Goal: Ask a question

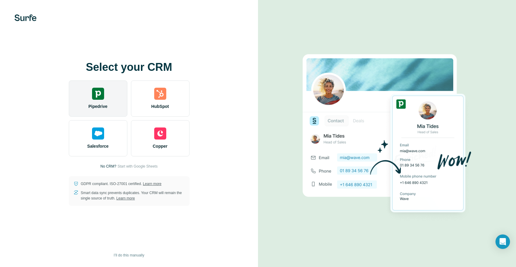
click at [93, 104] on span "Pipedrive" at bounding box center [97, 107] width 19 height 6
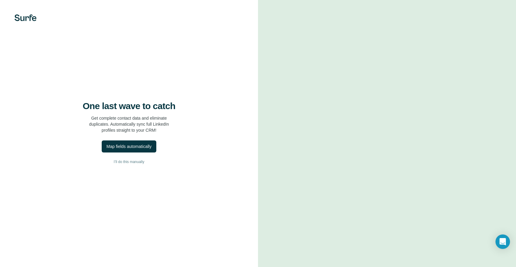
drag, startPoint x: 132, startPoint y: 147, endPoint x: 130, endPoint y: 159, distance: 12.2
click at [130, 159] on div "One last wave to catch Get complete contact data and eliminate duplicates. Auto…" at bounding box center [129, 133] width 258 height 267
click at [130, 164] on span "I’ll do this manually" at bounding box center [129, 161] width 30 height 5
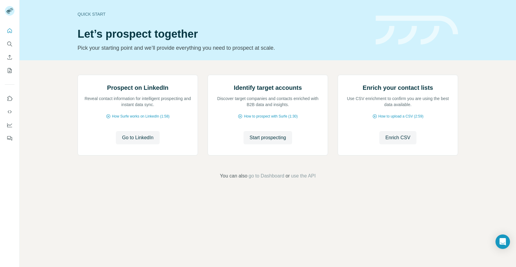
click at [151, 180] on footer "You can also go to Dashboard or use the API" at bounding box center [268, 176] width 463 height 7
drag, startPoint x: 218, startPoint y: 165, endPoint x: 311, endPoint y: 173, distance: 93.3
click at [311, 108] on p "Discover target companies and contacts enriched with B2B data and insights." at bounding box center [268, 102] width 108 height 12
drag, startPoint x: 310, startPoint y: 173, endPoint x: 234, endPoint y: 168, distance: 76.8
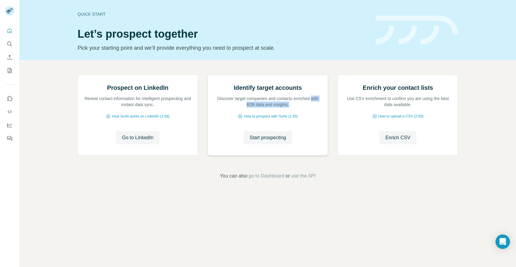
click at [234, 108] on p "Discover target companies and contacts enriched with B2B data and insights." at bounding box center [268, 102] width 108 height 12
click at [260, 119] on span "How to prospect with Surfe (1:30)" at bounding box center [271, 116] width 54 height 5
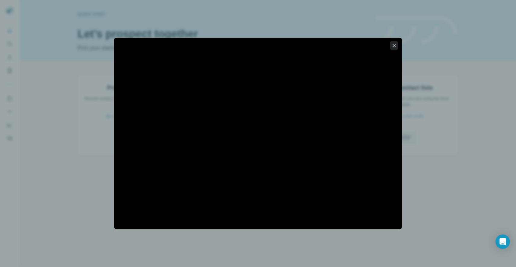
click at [394, 45] on icon "button" at bounding box center [394, 45] width 3 height 3
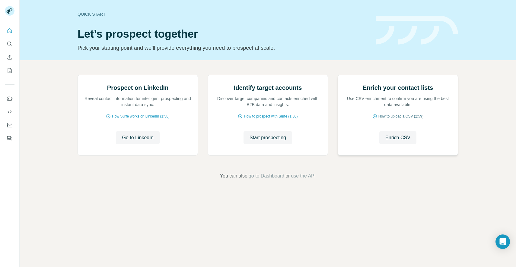
click at [393, 119] on span "How to upload a CSV (2:59)" at bounding box center [401, 116] width 45 height 5
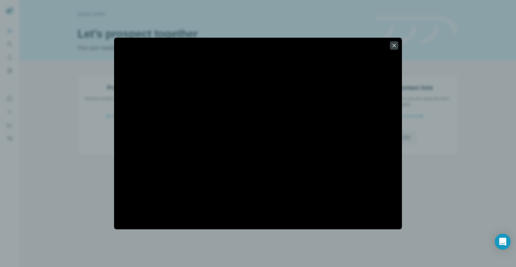
click at [505, 244] on icon "Open Intercom Messenger" at bounding box center [502, 242] width 7 height 8
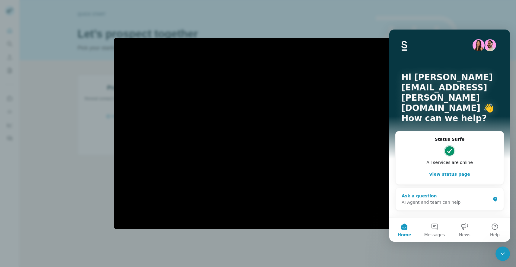
click at [432, 193] on div "Ask a question" at bounding box center [446, 196] width 89 height 6
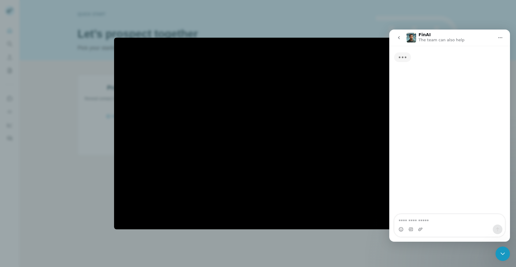
click at [422, 217] on textarea "Ask a question…" at bounding box center [450, 220] width 110 height 10
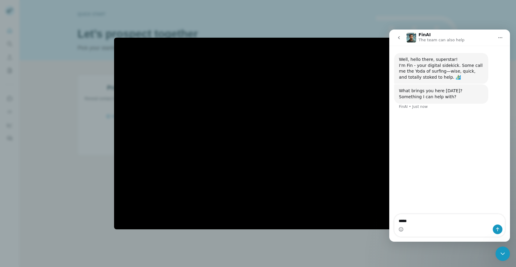
type textarea "*****"
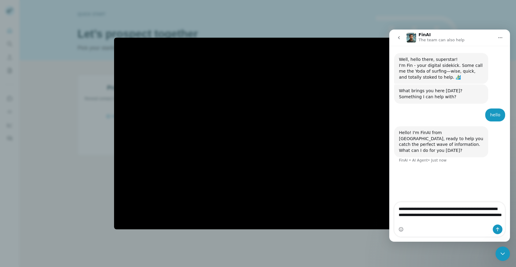
type textarea "**********"
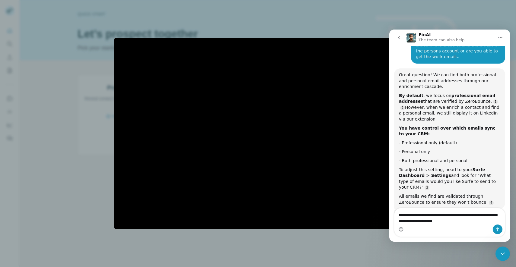
scroll to position [142, 0]
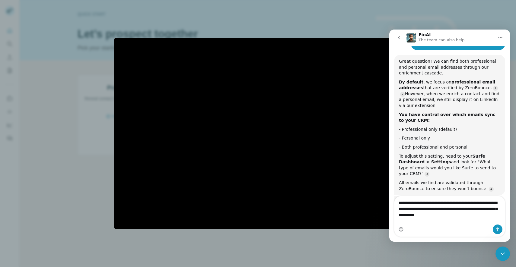
type textarea "**********"
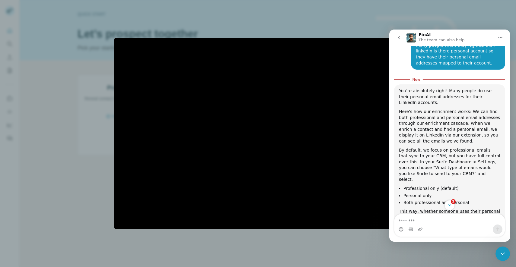
scroll to position [318, 0]
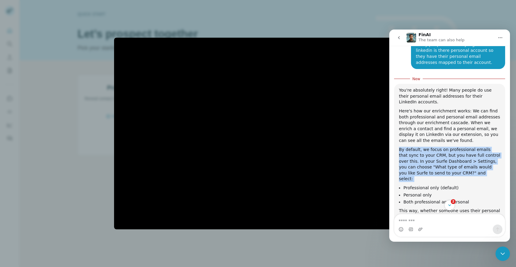
drag, startPoint x: 399, startPoint y: 142, endPoint x: 490, endPoint y: 170, distance: 95.4
click at [490, 170] on div "You're absolutely right! Many people do use their personal email addresses for …" at bounding box center [449, 160] width 101 height 144
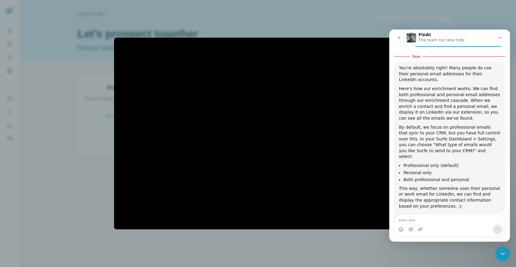
scroll to position [341, 0]
click at [435, 163] on ul "Professional only (default) Personal only Both professional and personal" at bounding box center [449, 173] width 101 height 20
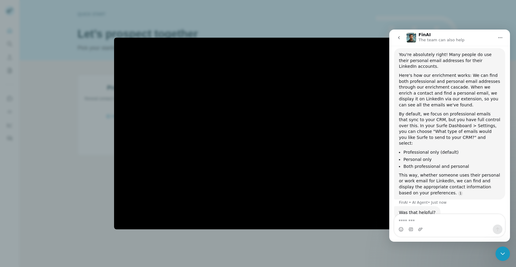
click at [435, 175] on div "This way, whether someone uses their personal or work email for LinkedIn, we ca…" at bounding box center [449, 185] width 101 height 24
click at [435, 175] on div "This way, whether someone uses their personal or work email for LinkedIn, we ca…" at bounding box center [449, 184] width 101 height 24
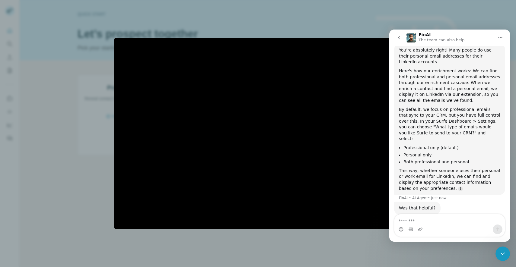
click at [447, 168] on div "This way, whether someone uses their personal or work email for LinkedIn, we ca…" at bounding box center [449, 180] width 101 height 24
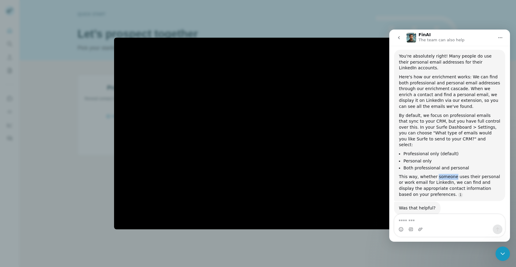
click at [447, 174] on div "This way, whether someone uses their personal or work email for LinkedIn, we ca…" at bounding box center [449, 186] width 101 height 24
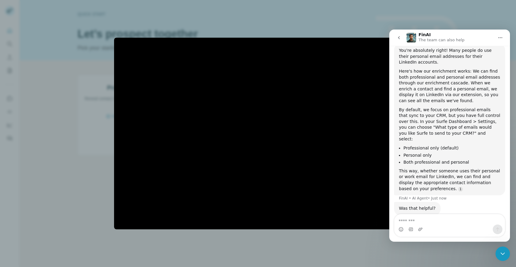
click at [447, 168] on div "This way, whether someone uses their personal or work email for LinkedIn, we ca…" at bounding box center [449, 180] width 101 height 24
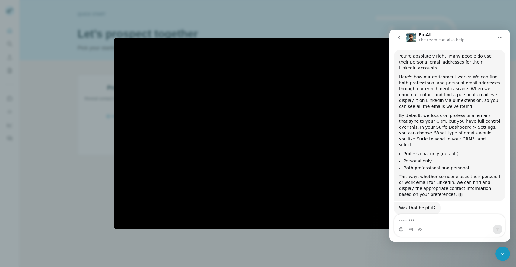
click at [452, 174] on div "This way, whether someone uses their personal or work email for LinkedIn, we ca…" at bounding box center [449, 186] width 101 height 24
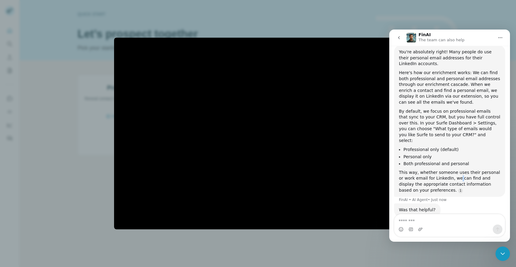
click at [452, 170] on div "This way, whether someone uses their personal or work email for LinkedIn, we ca…" at bounding box center [449, 182] width 101 height 24
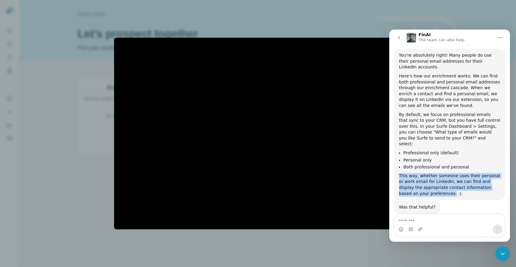
click at [452, 173] on div "This way, whether someone uses their personal or work email for LinkedIn, we ca…" at bounding box center [449, 185] width 101 height 24
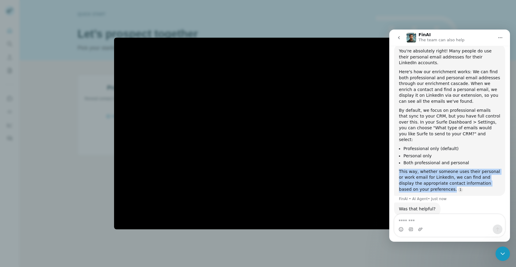
scroll to position [358, 0]
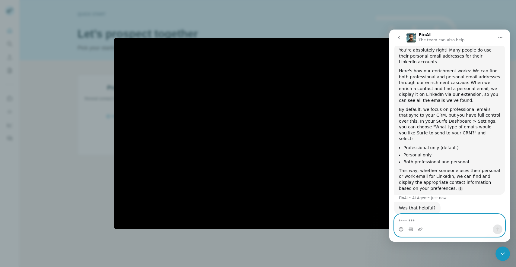
click at [422, 223] on textarea "Message…" at bounding box center [450, 220] width 110 height 10
type textarea "***"
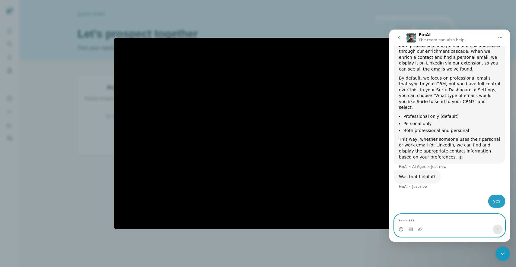
scroll to position [386, 0]
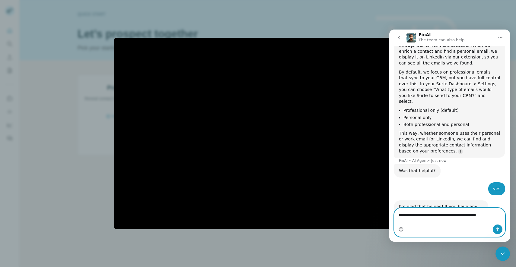
type textarea "**********"
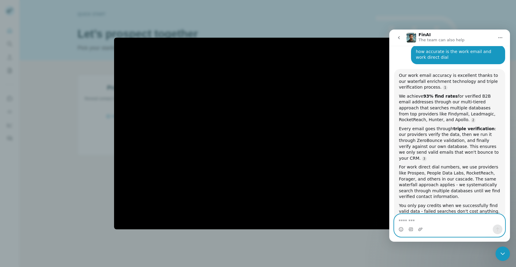
scroll to position [582, 0]
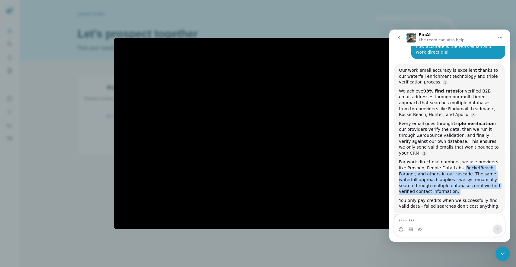
drag, startPoint x: 455, startPoint y: 143, endPoint x: 487, endPoint y: 171, distance: 42.3
click at [487, 171] on div "Our work email accuracy is excellent thanks to our waterfall enrichment technol…" at bounding box center [449, 139] width 101 height 142
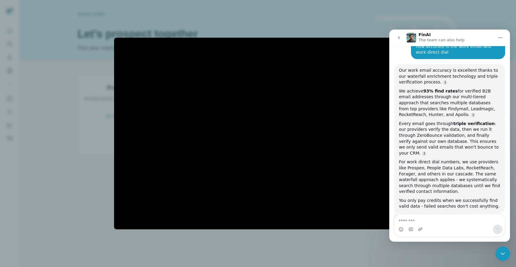
click at [431, 226] on div "Intercom messenger" at bounding box center [450, 230] width 110 height 10
click at [432, 223] on textarea "Message…" at bounding box center [450, 220] width 110 height 10
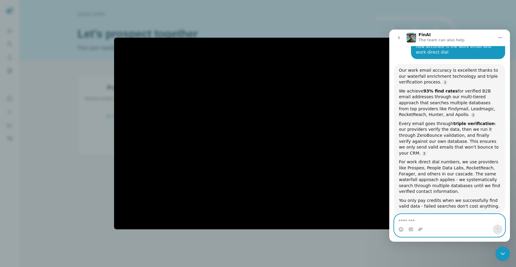
click at [432, 223] on textarea "Message…" at bounding box center [450, 220] width 110 height 10
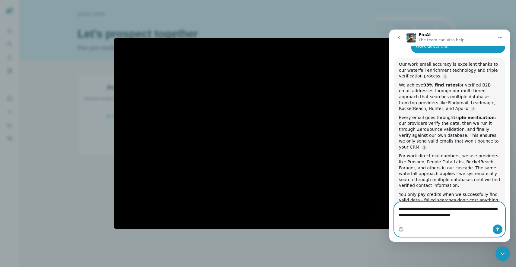
scroll to position [594, 0]
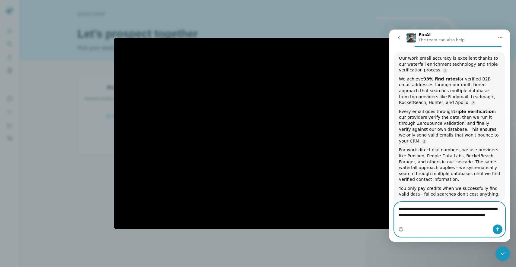
type textarea "**********"
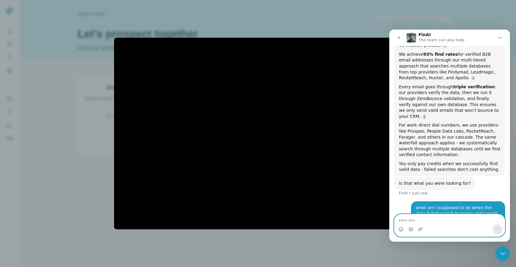
scroll to position [632, 0]
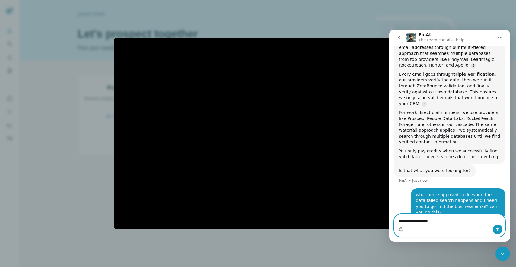
type textarea "**********"
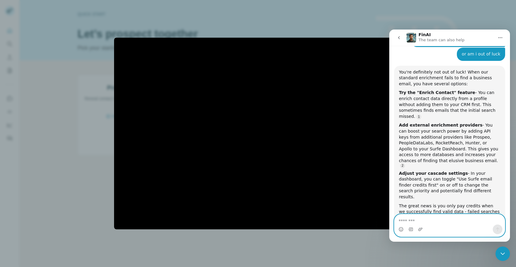
scroll to position [801, 0]
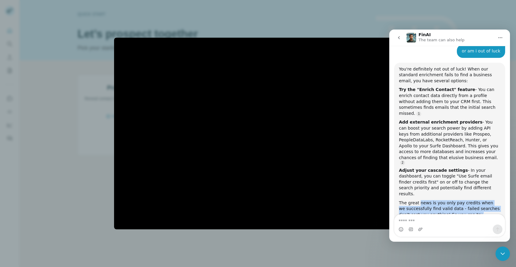
drag, startPoint x: 420, startPoint y: 158, endPoint x: 480, endPoint y: 194, distance: 70.6
click at [480, 194] on div "You're definitely not out of luck! When our standard enrichment fails to find a…" at bounding box center [449, 158] width 101 height 184
click at [480, 233] on div "Would you like me to walk you through setting up additional providers or adjust…" at bounding box center [449, 242] width 101 height 18
drag, startPoint x: 480, startPoint y: 194, endPoint x: 400, endPoint y: 156, distance: 89.1
click at [400, 156] on div "You're definitely not out of luck! When our standard enrichment fails to find a…" at bounding box center [449, 158] width 101 height 184
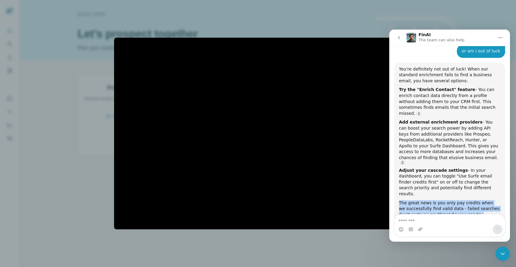
click at [400, 200] on div "The great news is you only pay credits when we successfully find valid data - f…" at bounding box center [449, 215] width 101 height 30
drag, startPoint x: 400, startPoint y: 156, endPoint x: 456, endPoint y: 195, distance: 67.7
click at [456, 195] on div "You're definitely not out of luck! When our standard enrichment fails to find a…" at bounding box center [449, 158] width 101 height 184
click at [456, 233] on div "Would you like me to walk you through setting up additional providers or adjust…" at bounding box center [449, 242] width 101 height 18
drag, startPoint x: 456, startPoint y: 195, endPoint x: 394, endPoint y: 151, distance: 76.1
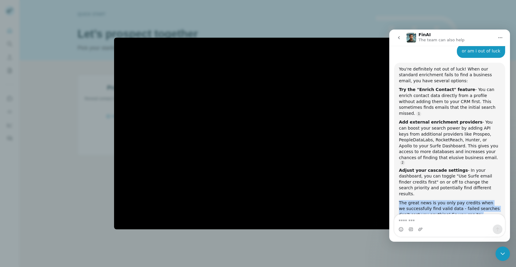
click at [416, 200] on div "The great news is you only pay credits when we successfully find valid data - f…" at bounding box center [449, 215] width 101 height 30
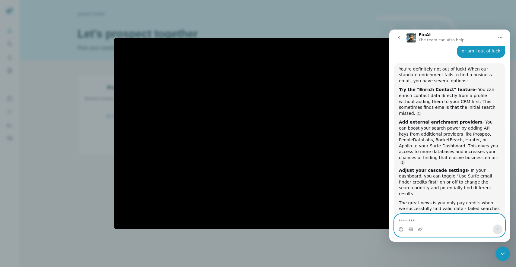
click at [433, 220] on textarea "Message…" at bounding box center [450, 220] width 110 height 10
type textarea "***"
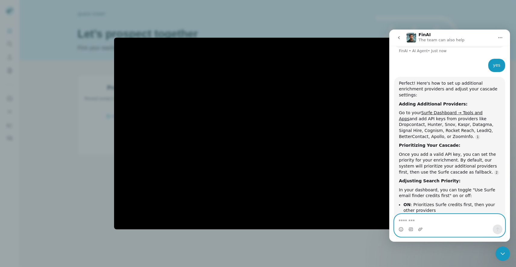
scroll to position [1012, 0]
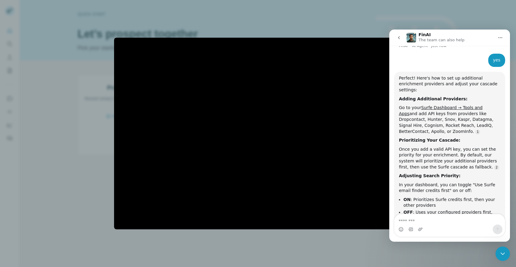
click at [400, 38] on icon "go back" at bounding box center [399, 37] width 5 height 5
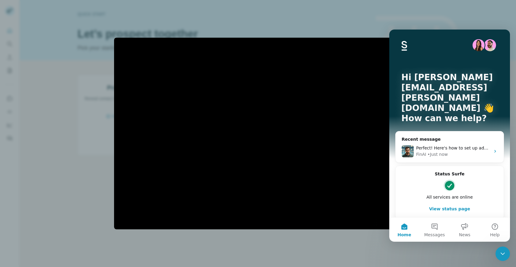
scroll to position [0, 0]
click at [505, 255] on icon "Close Intercom Messenger" at bounding box center [502, 254] width 7 height 7
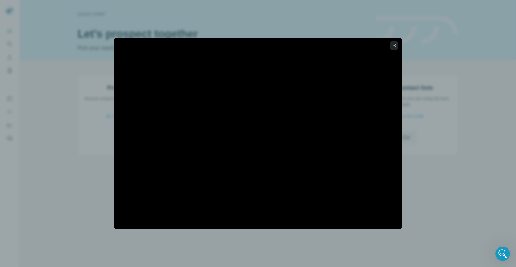
click at [394, 48] on icon "button" at bounding box center [394, 46] width 6 height 6
